Goal: Task Accomplishment & Management: Complete application form

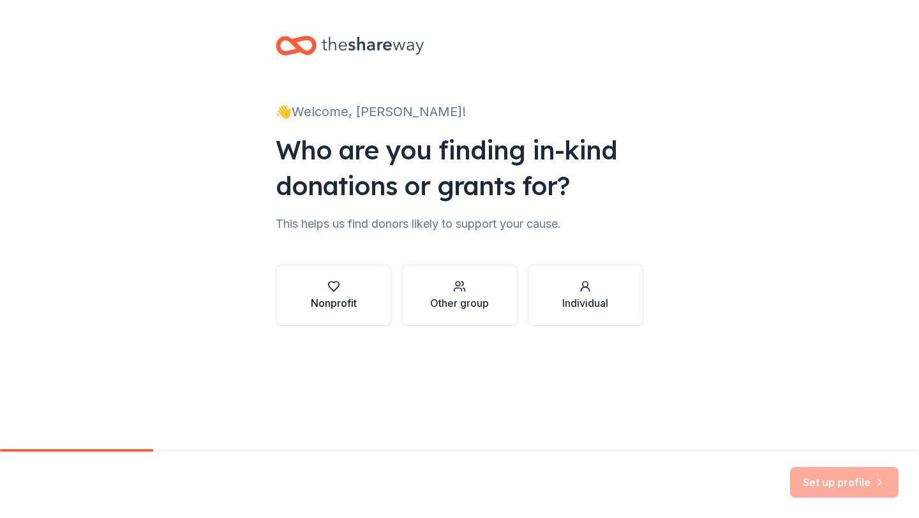
click at [371, 304] on button "Nonprofit" at bounding box center [333, 295] width 115 height 61
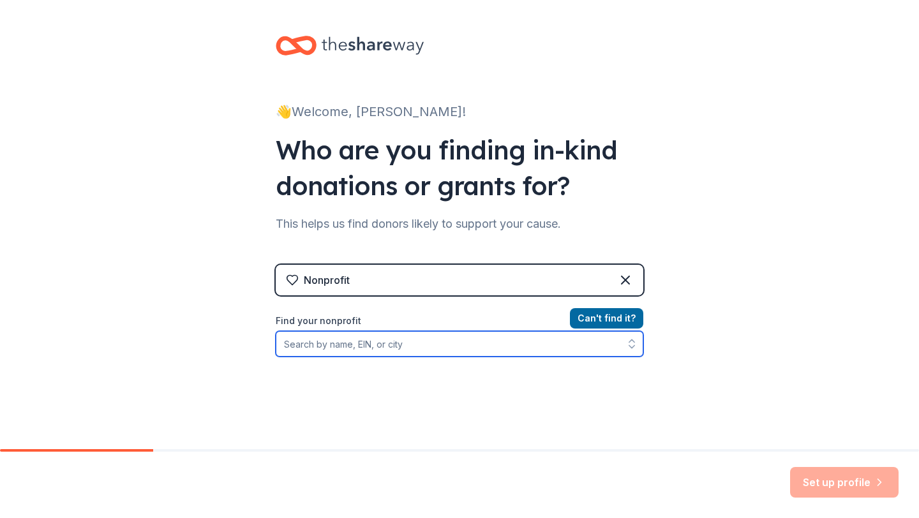
click at [388, 345] on input "Find your nonprofit" at bounding box center [459, 344] width 367 height 26
type input "i"
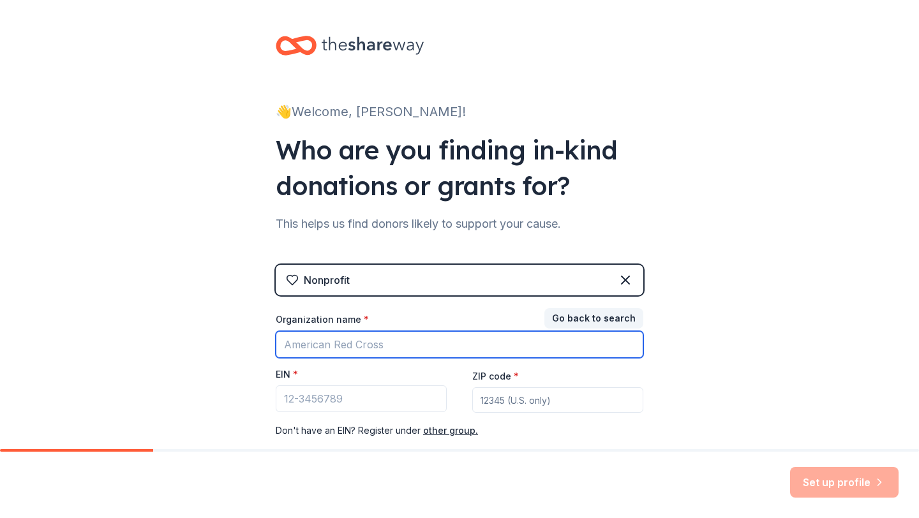
click at [348, 355] on input "Organization name *" at bounding box center [459, 344] width 367 height 27
type input "international leadership of [US_STATE]"
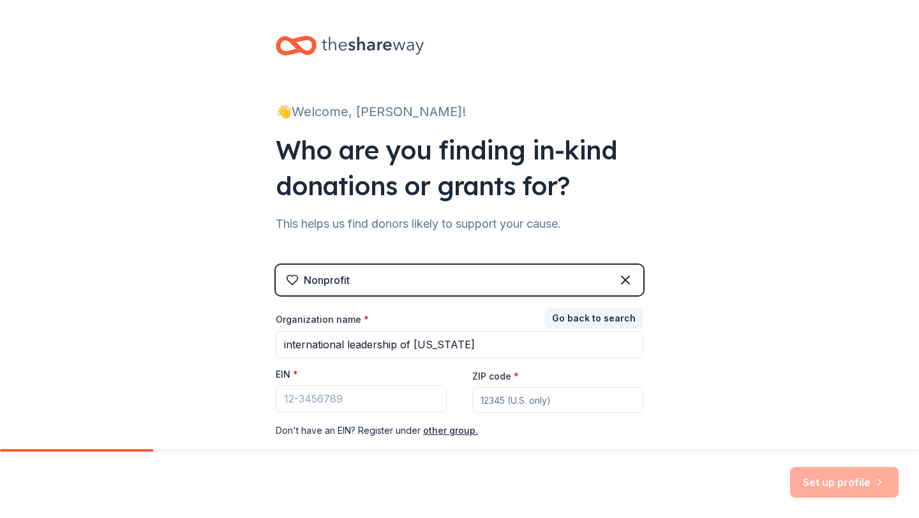
click at [500, 404] on input "ZIP code *" at bounding box center [557, 400] width 171 height 26
type input "76177"
click at [724, 399] on div "👋 Welcome, [PERSON_NAME]! Who are you finding in-kind donations or grants for? …" at bounding box center [459, 262] width 919 height 525
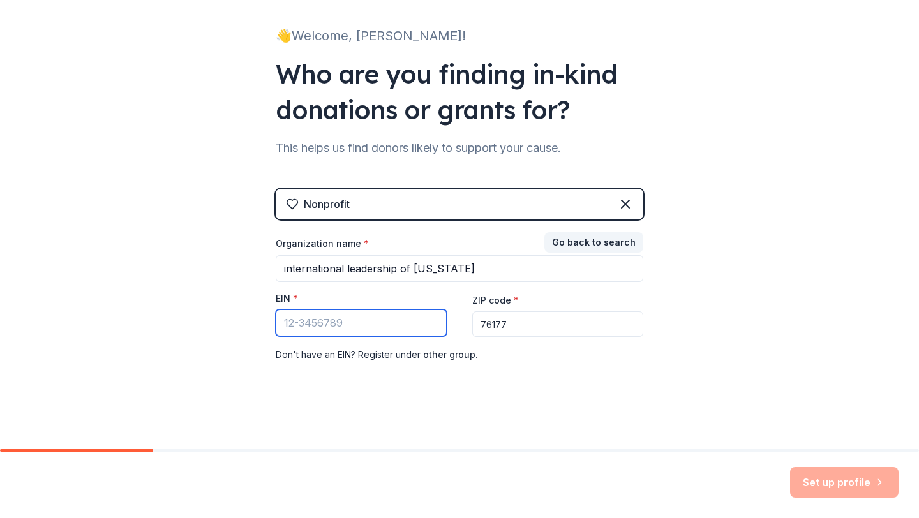
click at [384, 330] on input "EIN *" at bounding box center [361, 322] width 171 height 27
type input "[US_EMPLOYER_IDENTIFICATION_NUMBER]"
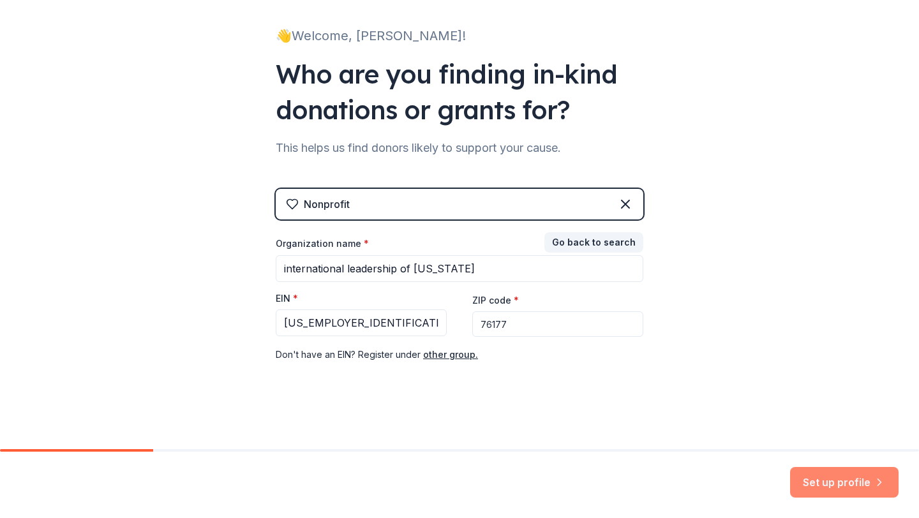
click at [824, 484] on button "Set up profile" at bounding box center [844, 482] width 108 height 31
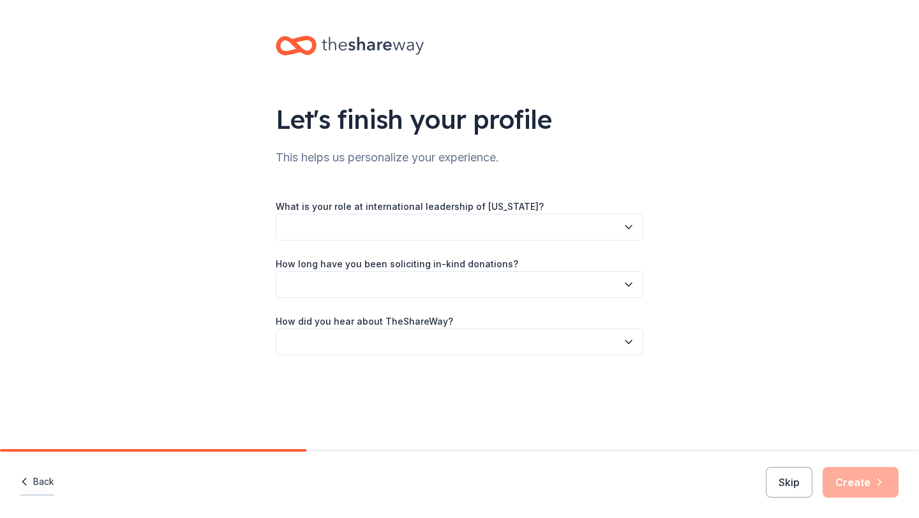
click at [34, 484] on button "Back" at bounding box center [37, 482] width 34 height 27
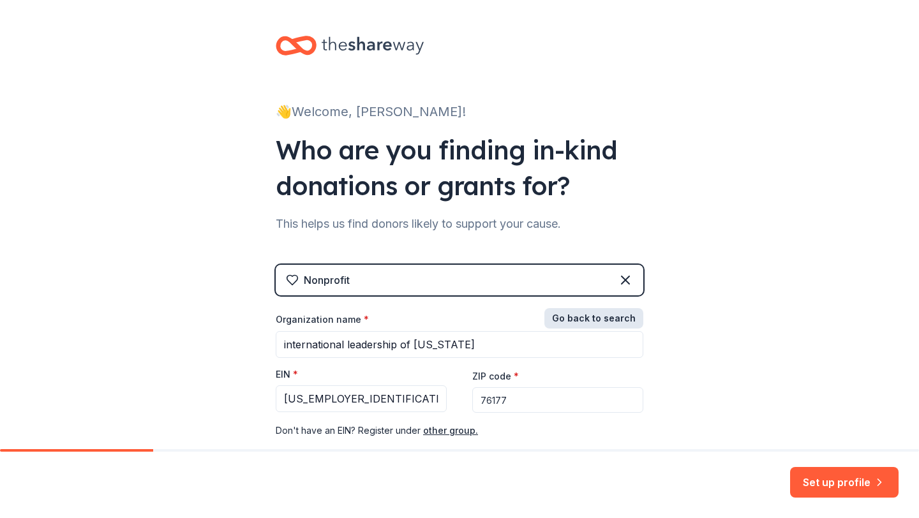
click at [586, 318] on button "Go back to search" at bounding box center [593, 318] width 99 height 20
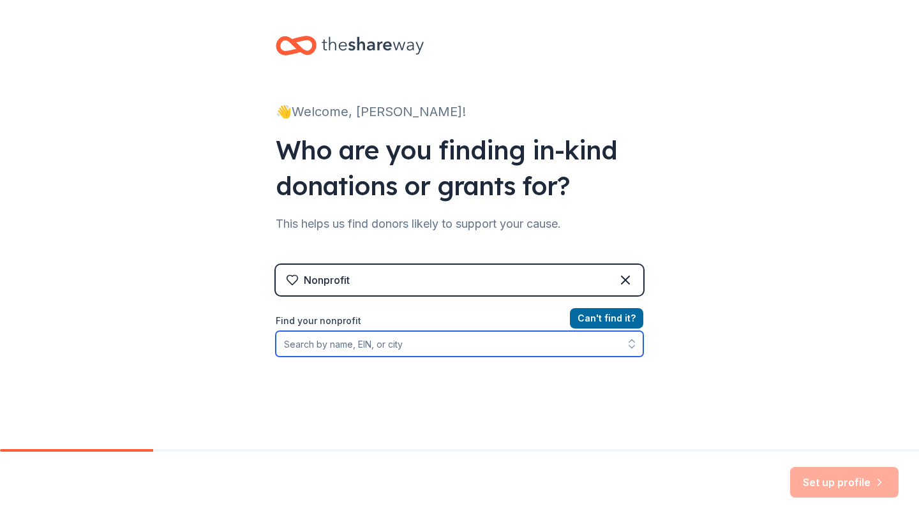
click at [438, 350] on input "Find your nonprofit" at bounding box center [459, 344] width 367 height 26
type input "822"
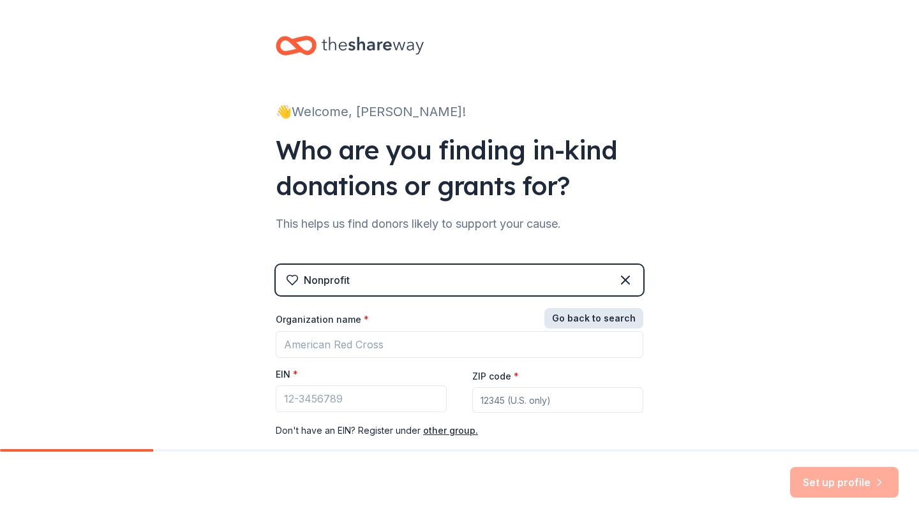
click at [588, 312] on button "Go back to search" at bounding box center [593, 318] width 99 height 20
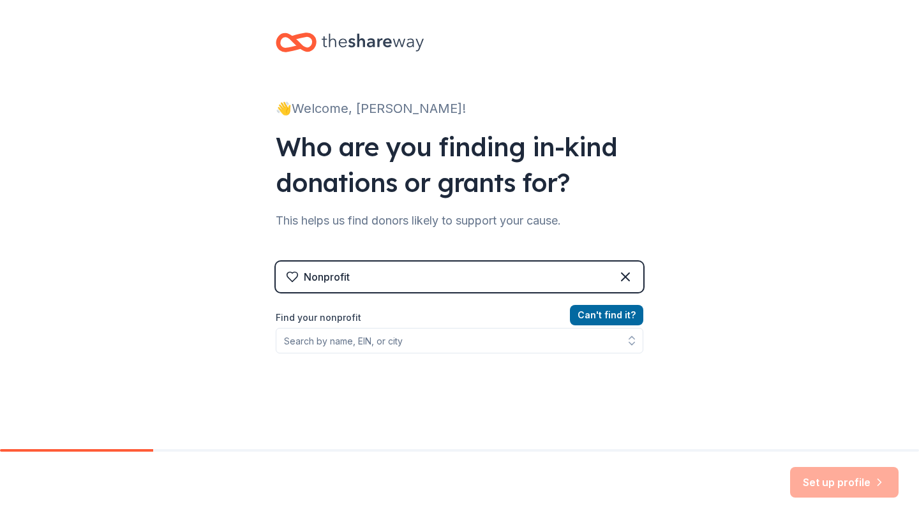
scroll to position [96, 0]
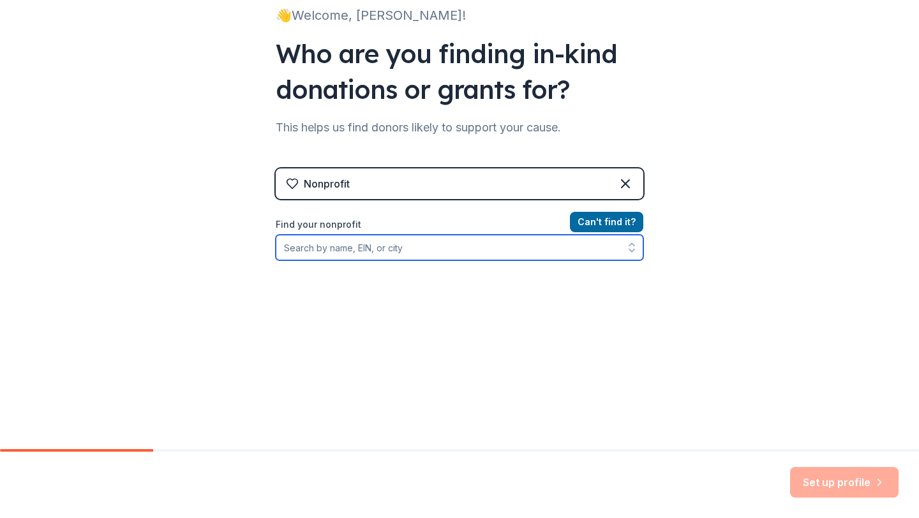
click at [345, 246] on input "Find your nonprofit" at bounding box center [459, 248] width 367 height 26
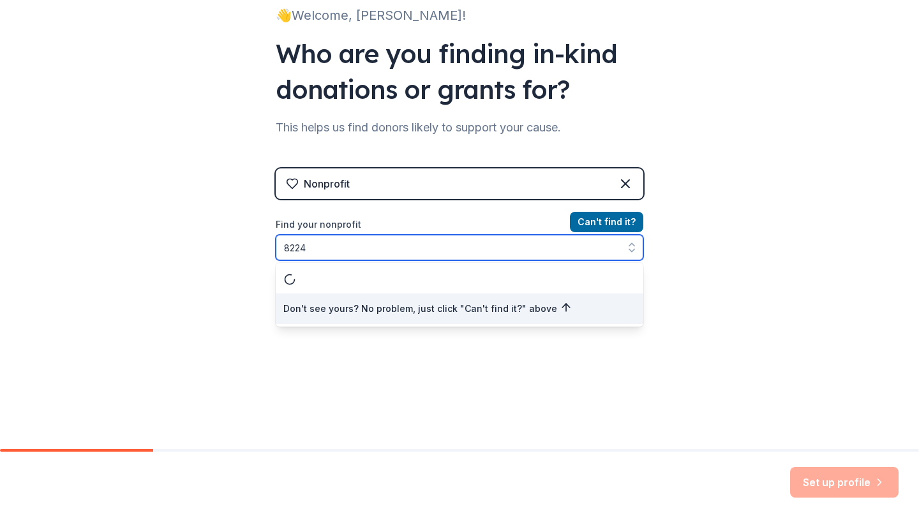
scroll to position [0, 0]
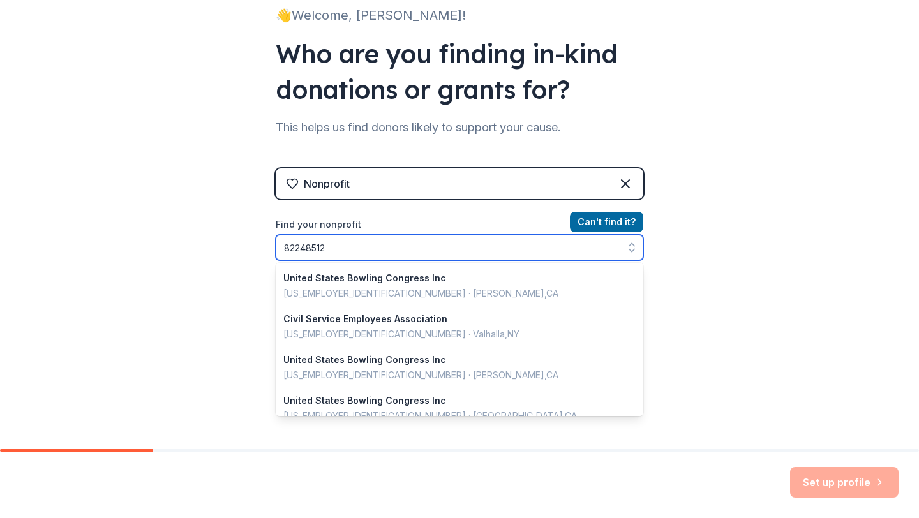
type input "822485126"
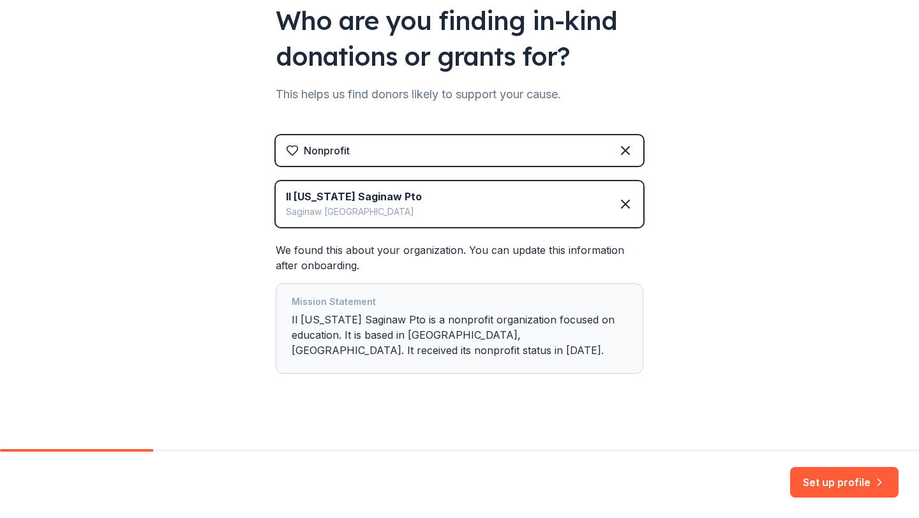
scroll to position [141, 0]
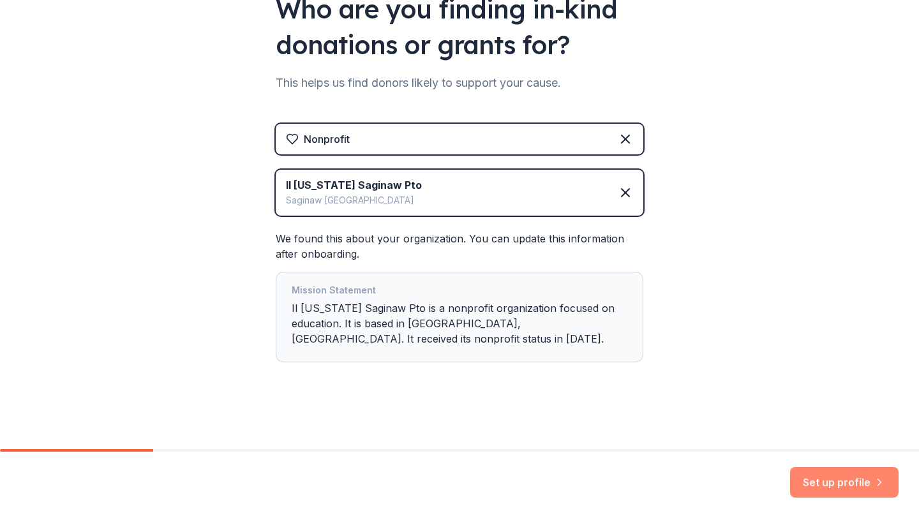
click at [813, 486] on button "Set up profile" at bounding box center [844, 482] width 108 height 31
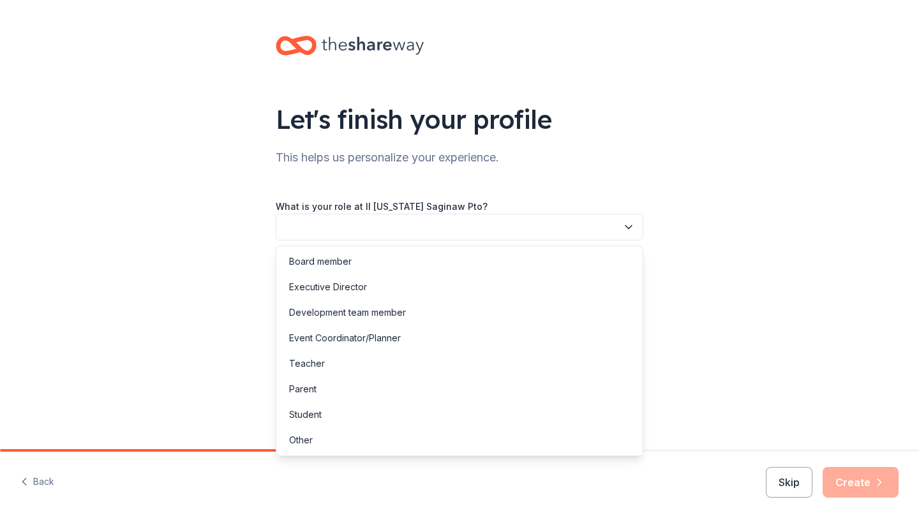
click at [401, 223] on button "button" at bounding box center [459, 227] width 367 height 27
click at [376, 268] on div "Board member" at bounding box center [459, 262] width 361 height 26
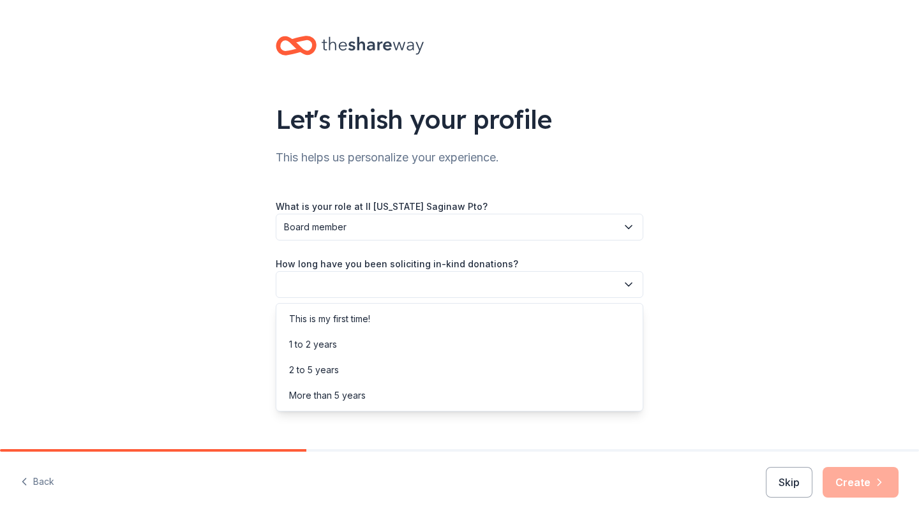
click at [381, 286] on button "button" at bounding box center [459, 284] width 367 height 27
click at [374, 322] on div "This is my first time!" at bounding box center [459, 319] width 361 height 26
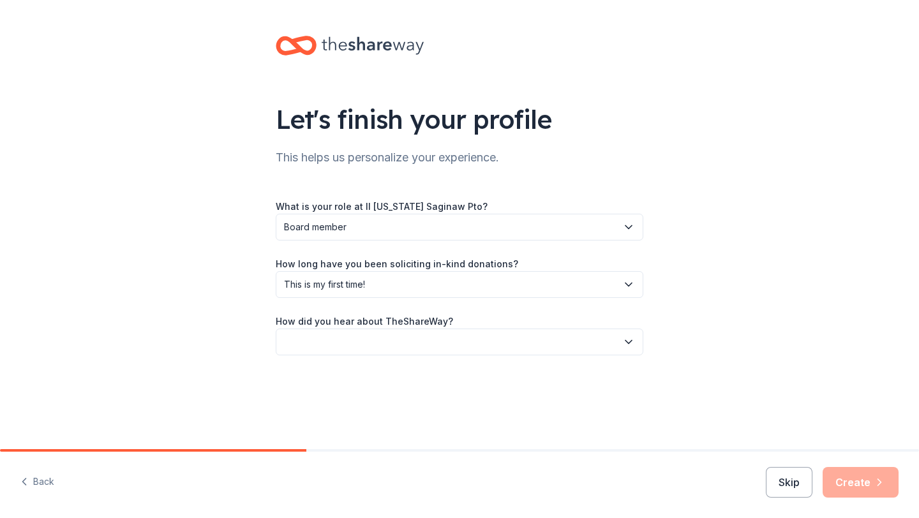
click at [378, 344] on button "button" at bounding box center [459, 342] width 367 height 27
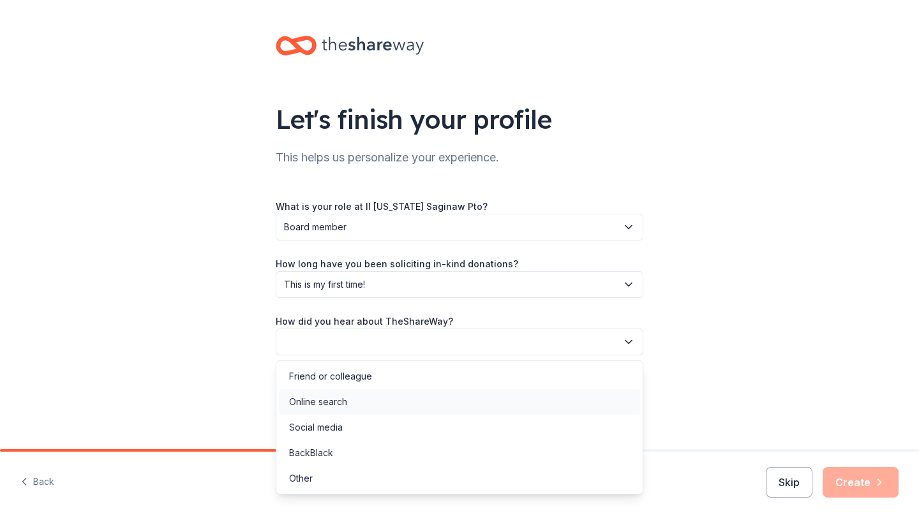
click at [359, 402] on div "Online search" at bounding box center [459, 402] width 361 height 26
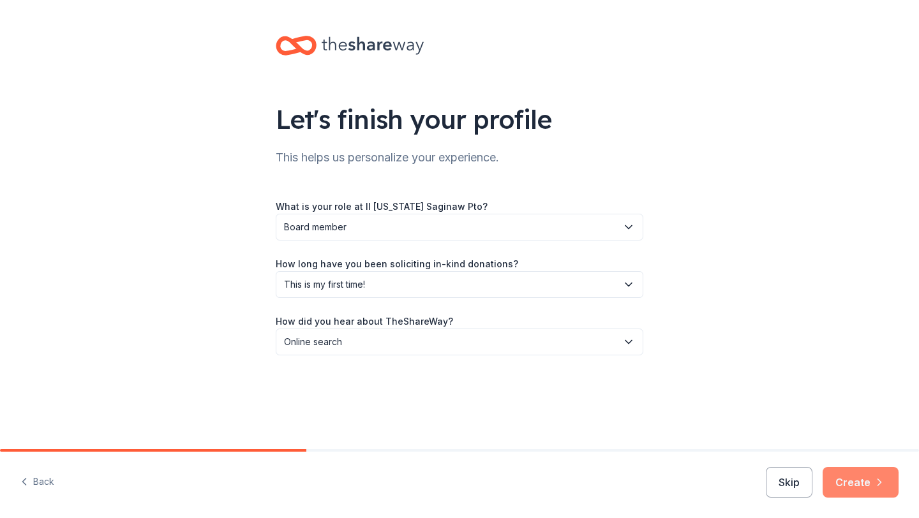
click at [859, 478] on button "Create" at bounding box center [860, 482] width 76 height 31
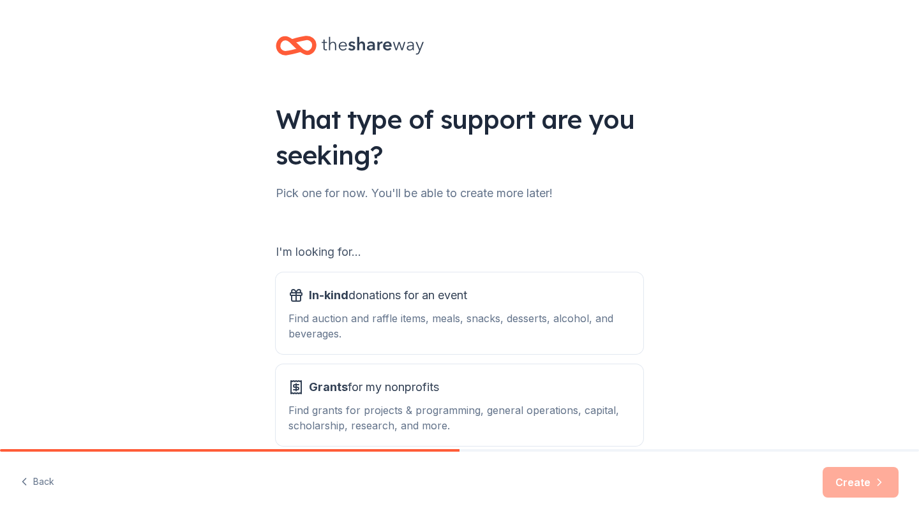
scroll to position [66, 0]
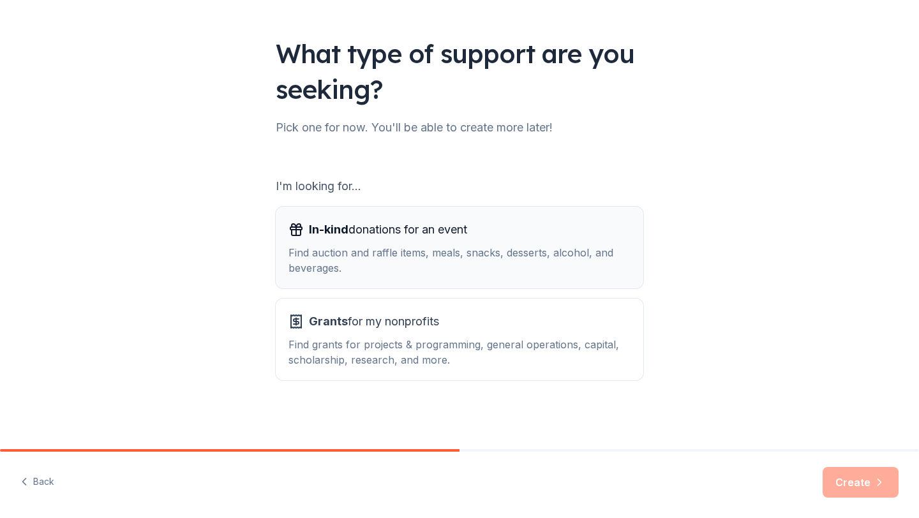
click at [501, 275] on div "Find auction and raffle items, meals, snacks, desserts, alcohol, and beverages." at bounding box center [459, 260] width 342 height 31
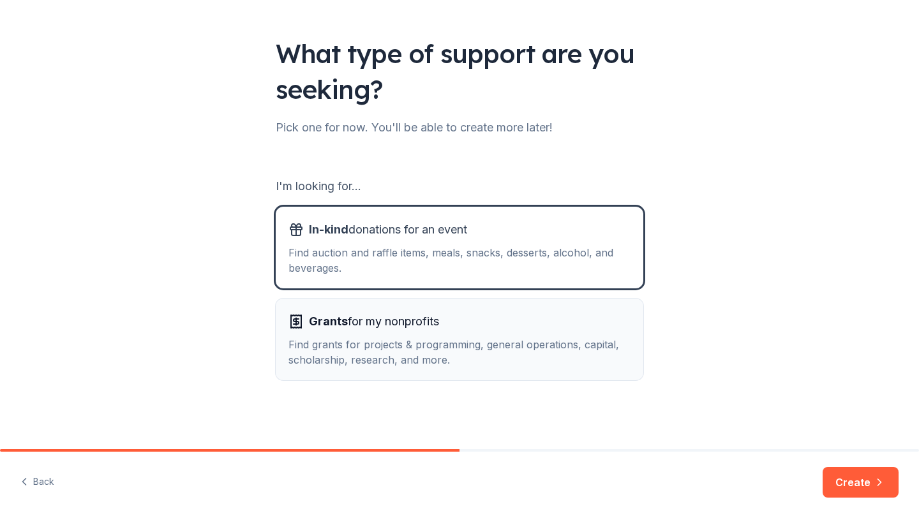
click at [509, 343] on div "Find grants for projects & programming, general operations, capital, scholarshi…" at bounding box center [459, 352] width 342 height 31
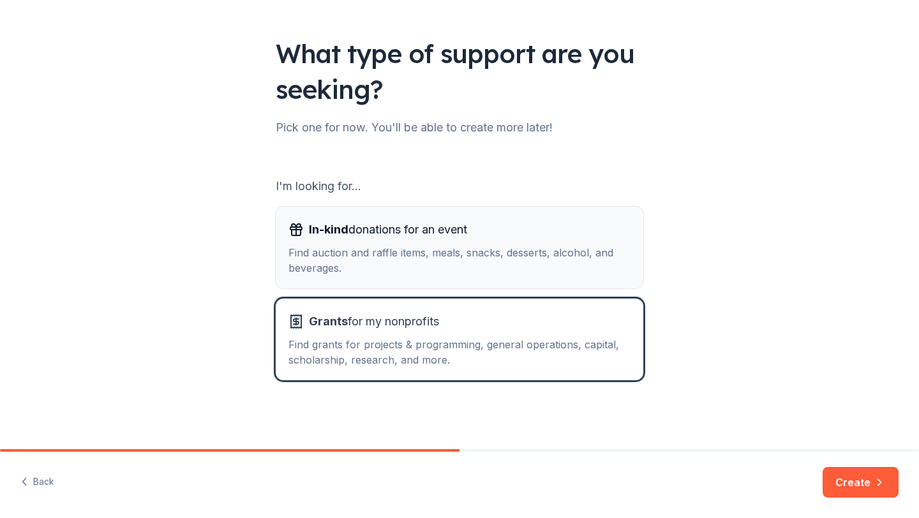
click at [521, 253] on div "Find auction and raffle items, meals, snacks, desserts, alcohol, and beverages." at bounding box center [459, 260] width 342 height 31
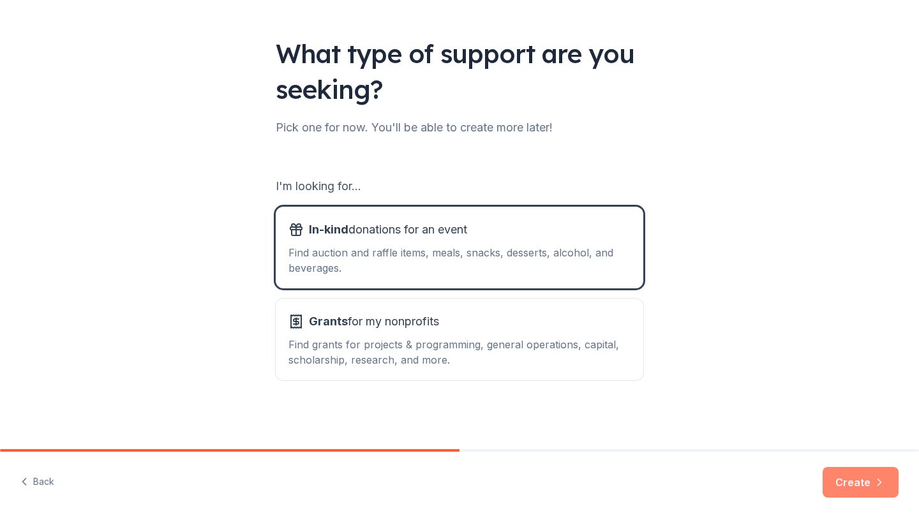
click at [848, 489] on button "Create" at bounding box center [860, 482] width 76 height 31
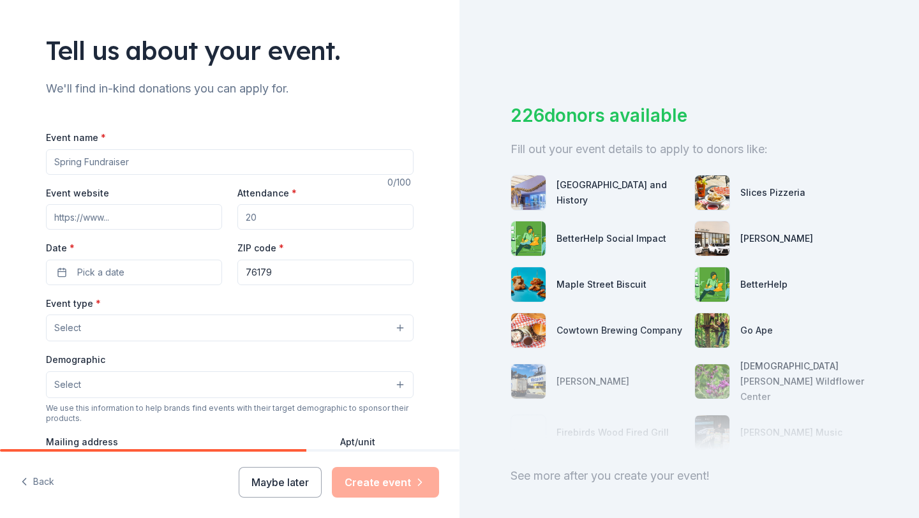
scroll to position [62, 0]
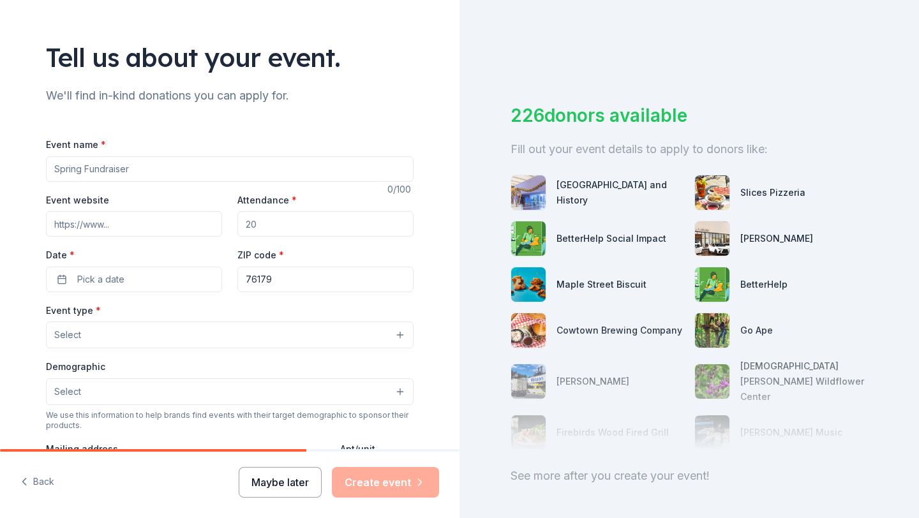
click at [297, 491] on button "Maybe later" at bounding box center [280, 482] width 83 height 31
click at [277, 490] on button "Maybe later" at bounding box center [280, 482] width 83 height 31
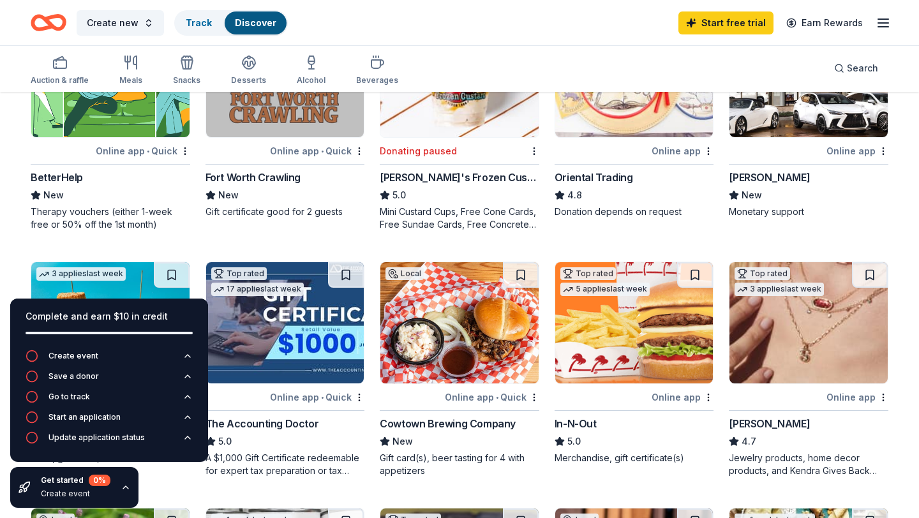
scroll to position [429, 0]
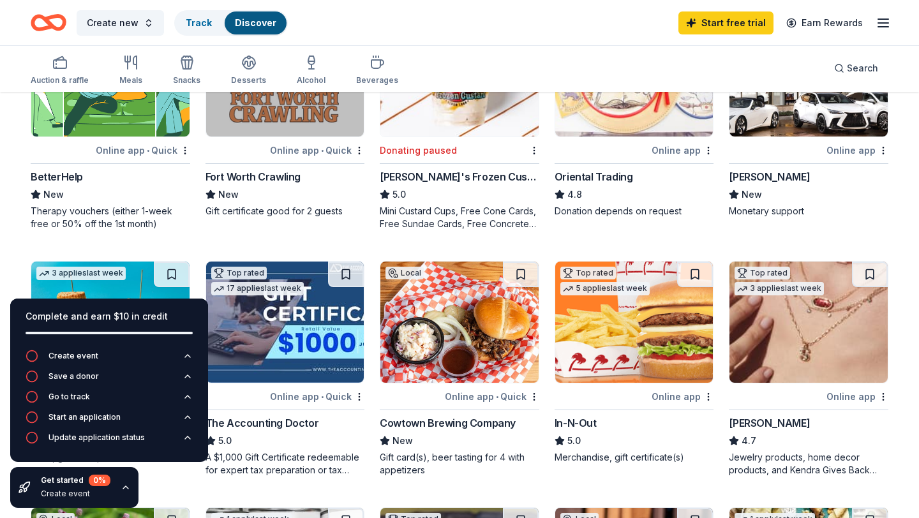
click at [129, 488] on icon "button" at bounding box center [126, 487] width 10 height 10
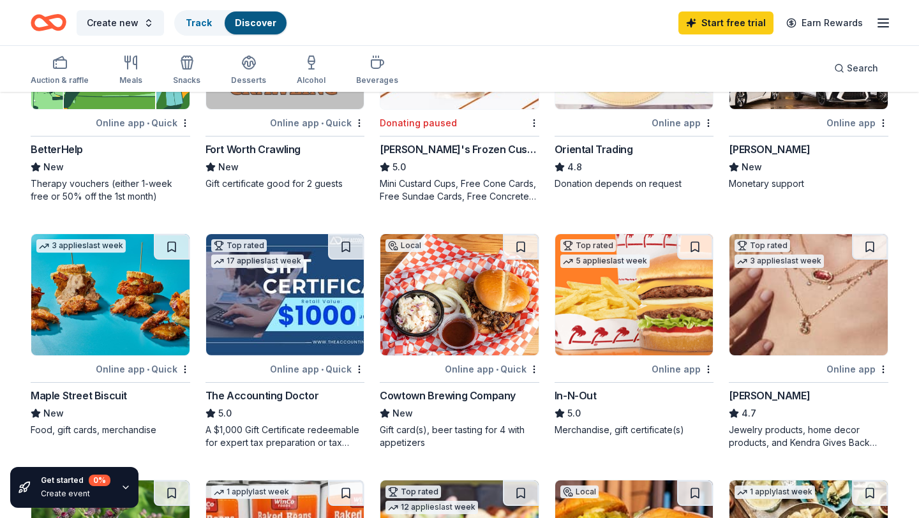
scroll to position [459, 0]
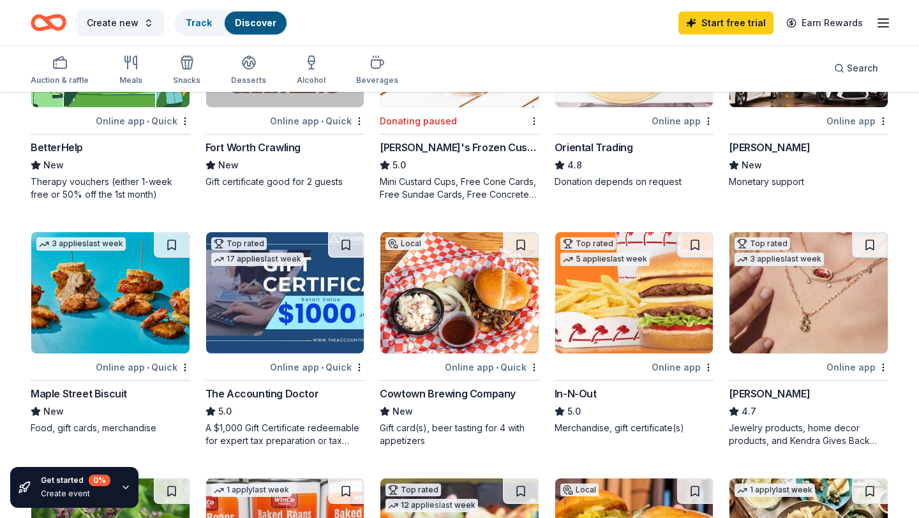
click at [670, 365] on div "Online app" at bounding box center [682, 367] width 62 height 16
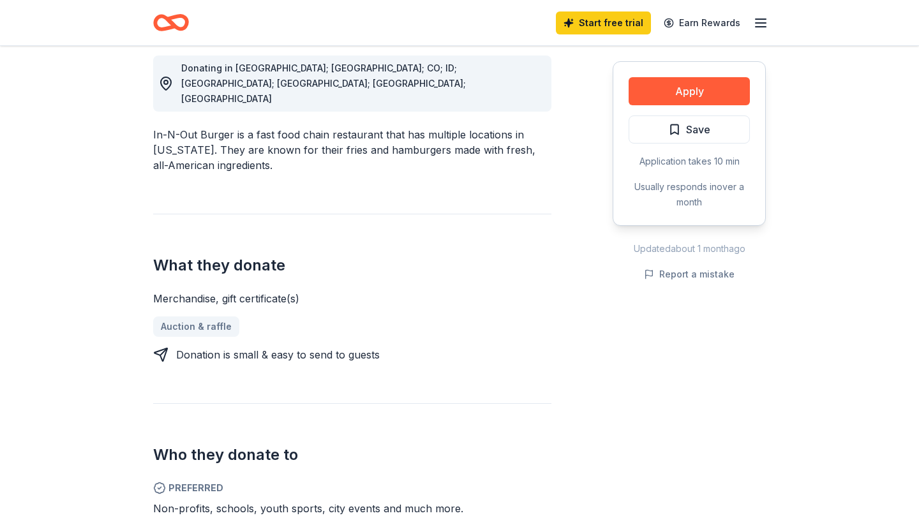
scroll to position [352, 0]
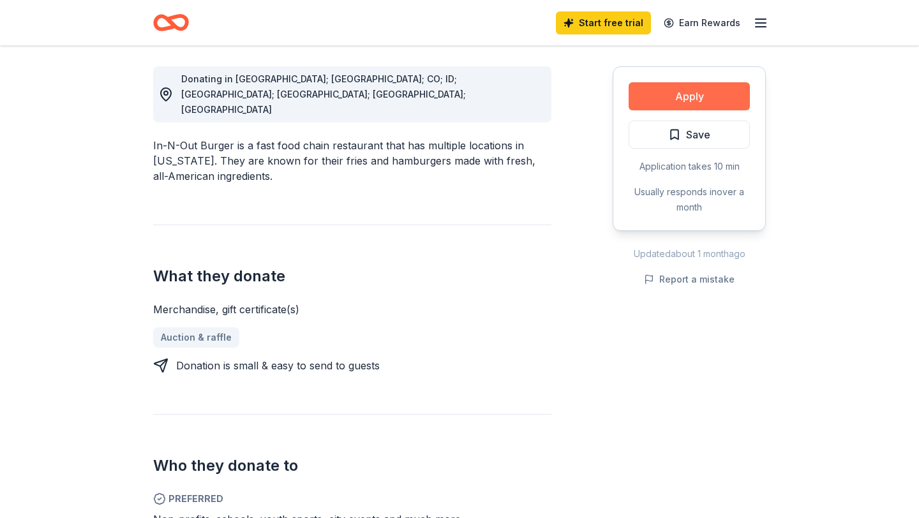
click at [662, 93] on button "Apply" at bounding box center [688, 96] width 121 height 28
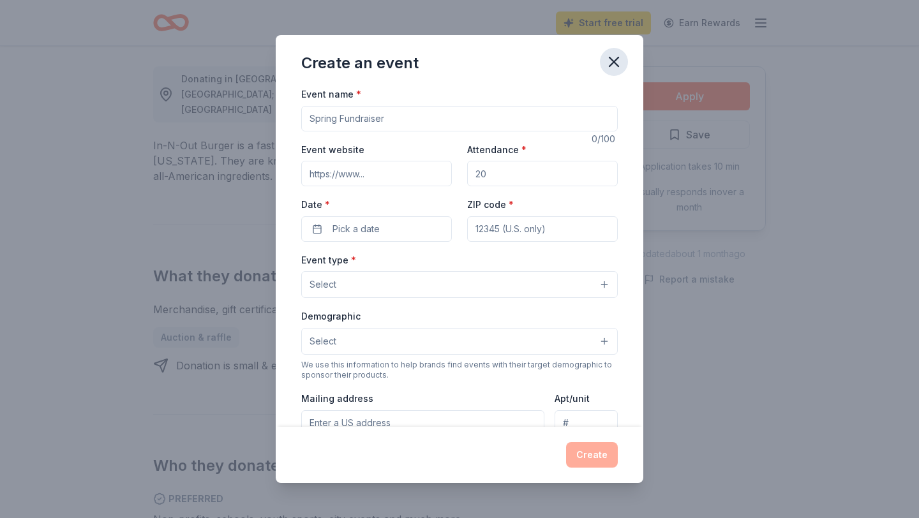
click at [613, 60] on icon "button" at bounding box center [614, 62] width 18 height 18
